Goal: Navigation & Orientation: Find specific page/section

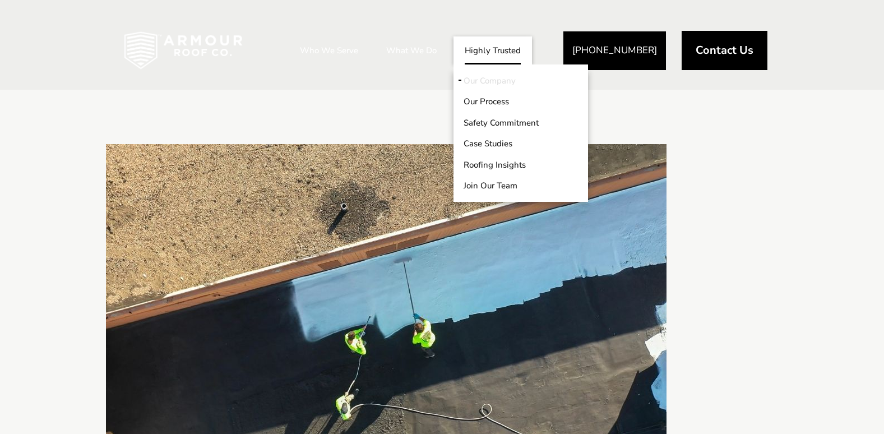
click at [481, 78] on link "Our Company" at bounding box center [520, 80] width 134 height 21
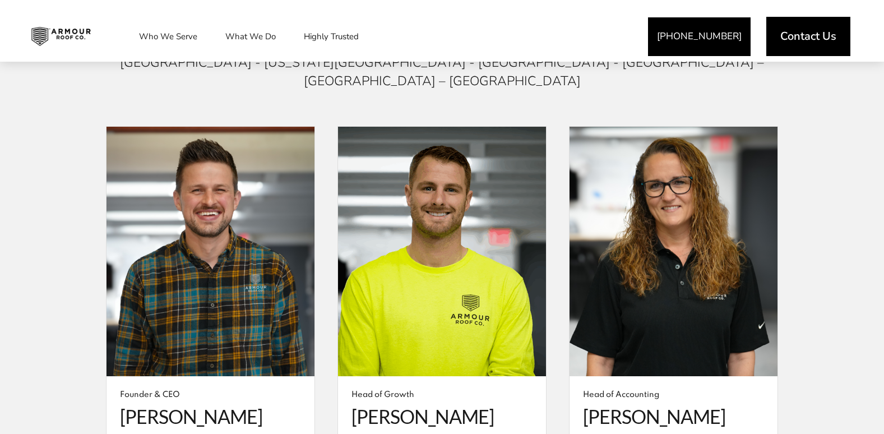
scroll to position [2073, 0]
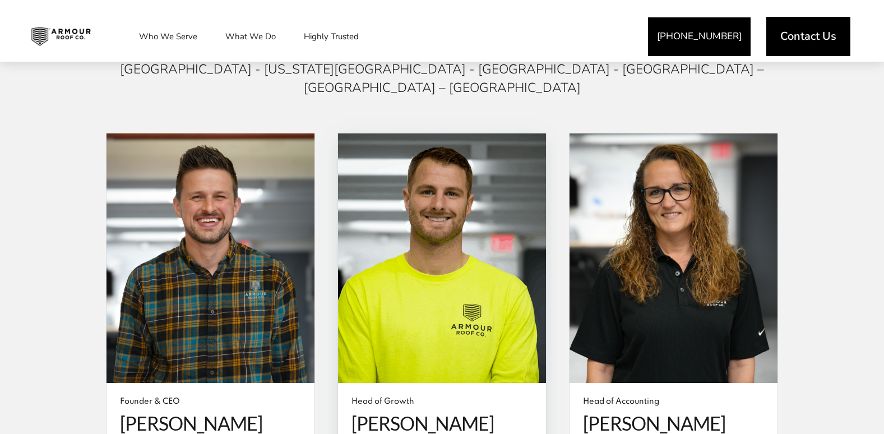
click at [406, 207] on span at bounding box center [442, 258] width 208 height 250
click at [453, 281] on span at bounding box center [442, 258] width 208 height 250
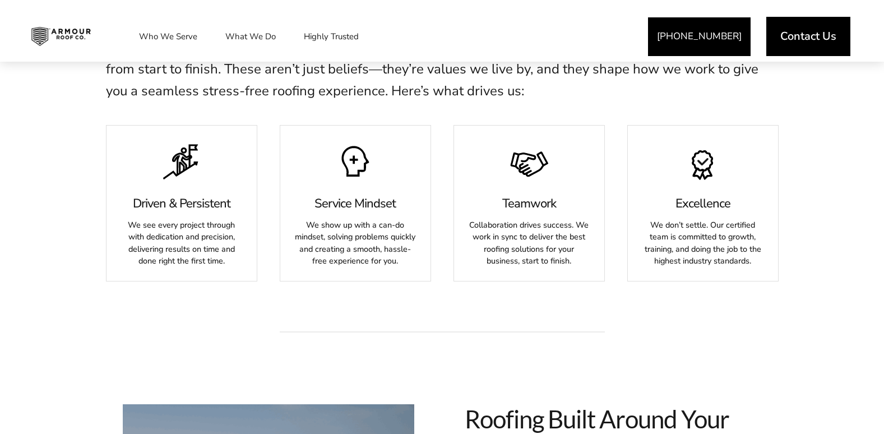
scroll to position [280, 0]
